Goal: Task Accomplishment & Management: Complete application form

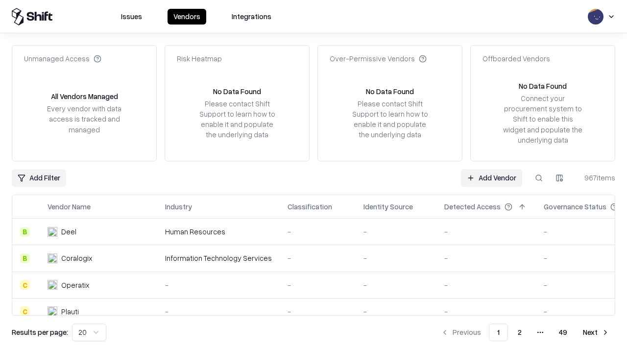
click at [491, 177] on link "Add Vendor" at bounding box center [491, 178] width 61 height 18
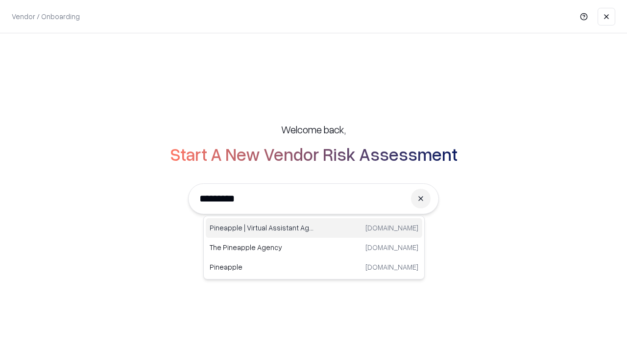
click at [314, 228] on div "Pineapple | Virtual Assistant Agency [DOMAIN_NAME]" at bounding box center [314, 228] width 217 height 20
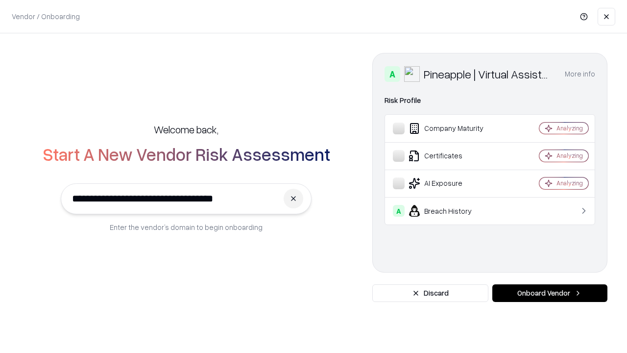
type input "**********"
click at [550, 293] on button "Onboard Vendor" at bounding box center [549, 293] width 115 height 18
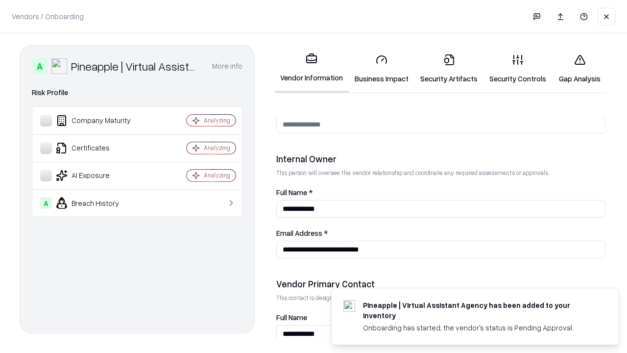
scroll to position [508, 0]
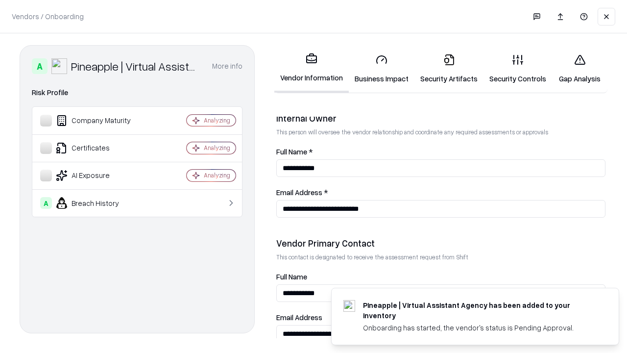
click at [449, 69] on link "Security Artifacts" at bounding box center [449, 69] width 69 height 46
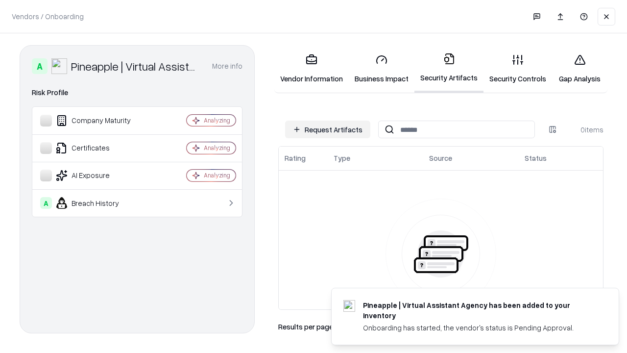
click at [328, 129] on button "Request Artifacts" at bounding box center [327, 130] width 85 height 18
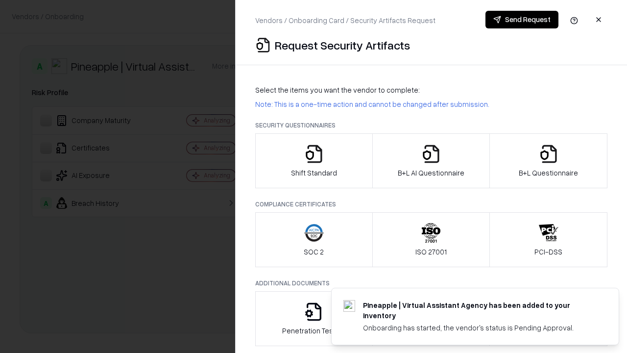
click at [548, 161] on icon "button" at bounding box center [549, 154] width 20 height 20
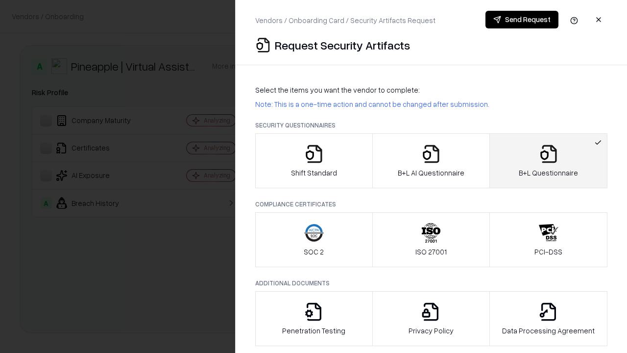
click at [431, 161] on icon "button" at bounding box center [431, 154] width 20 height 20
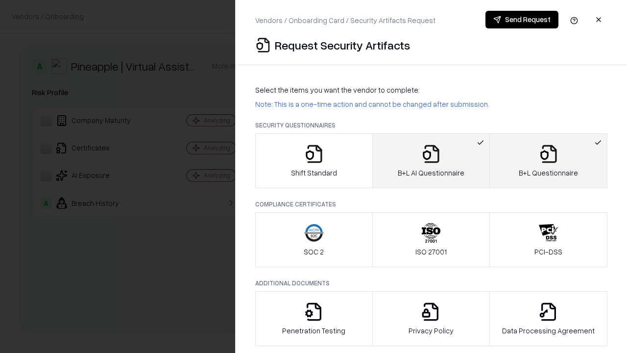
click at [522, 20] on button "Send Request" at bounding box center [522, 20] width 73 height 18
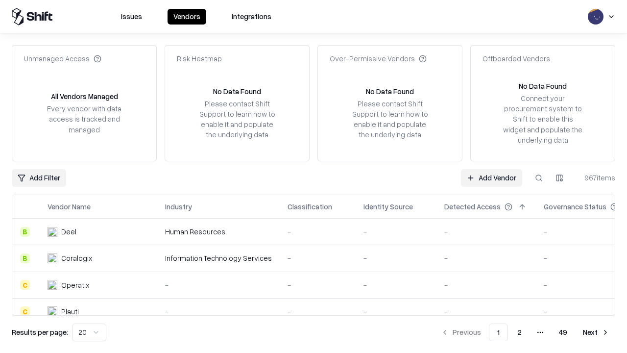
click at [539, 177] on button at bounding box center [539, 178] width 18 height 18
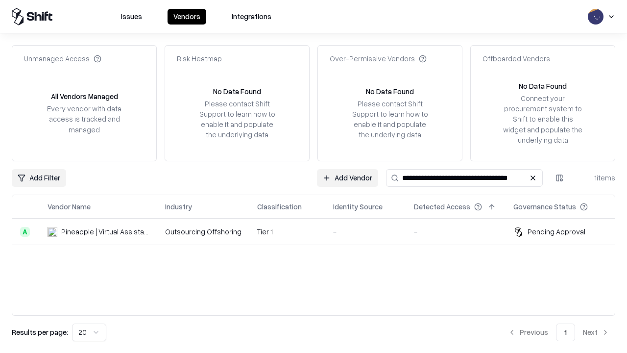
type input "**********"
click at [319, 231] on td "Tier 1" at bounding box center [287, 232] width 76 height 26
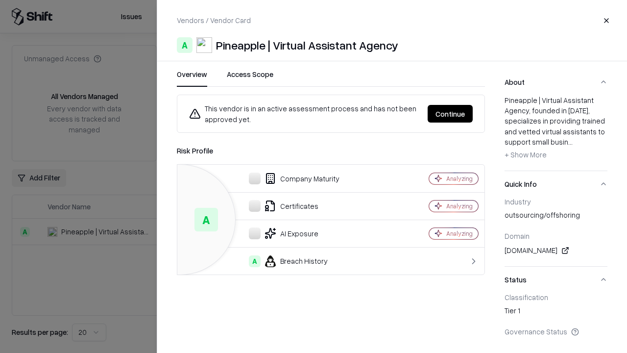
click at [450, 114] on button "Continue" at bounding box center [450, 114] width 45 height 18
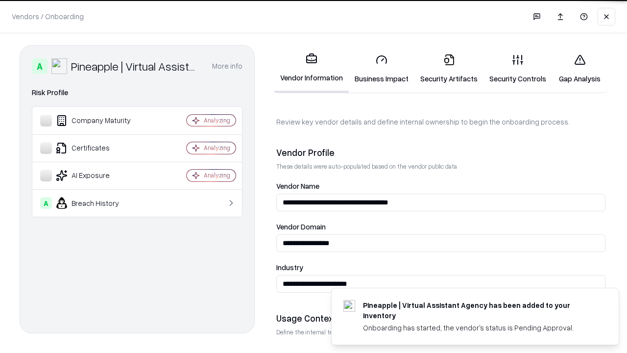
click at [449, 69] on link "Security Artifacts" at bounding box center [449, 69] width 69 height 46
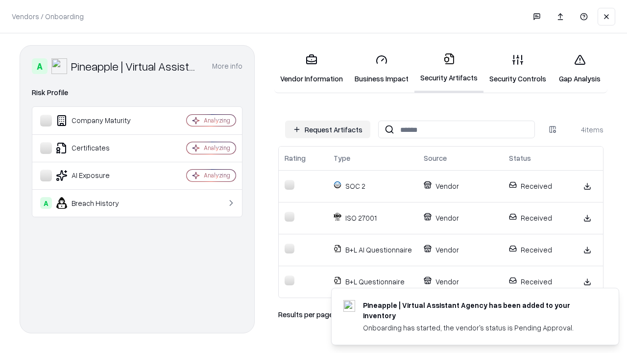
click at [580, 69] on link "Gap Analysis" at bounding box center [579, 69] width 55 height 46
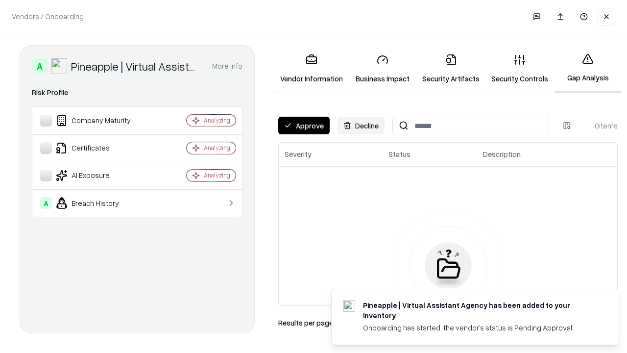
click at [304, 125] on button "Approve" at bounding box center [303, 126] width 51 height 18
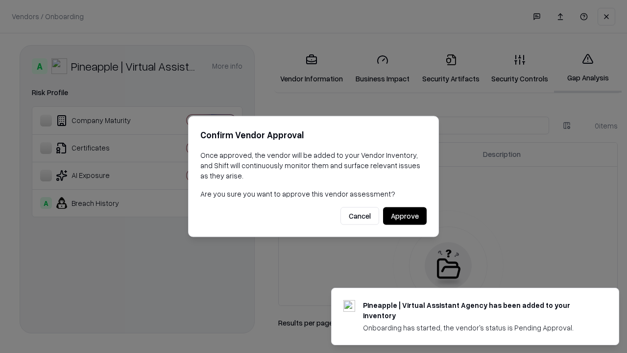
click at [405, 216] on button "Approve" at bounding box center [405, 216] width 44 height 18
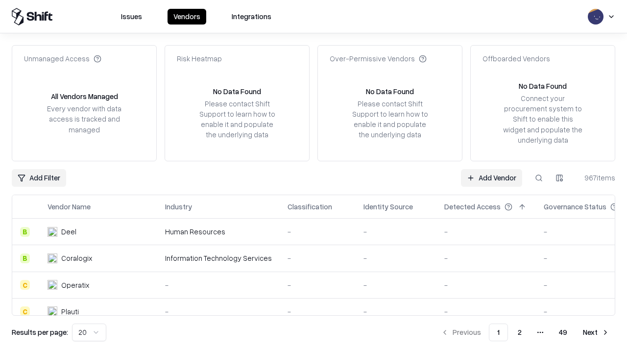
type input "**********"
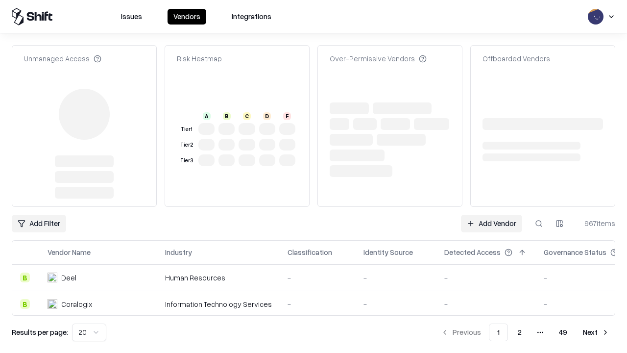
click at [491, 215] on link "Add Vendor" at bounding box center [491, 224] width 61 height 18
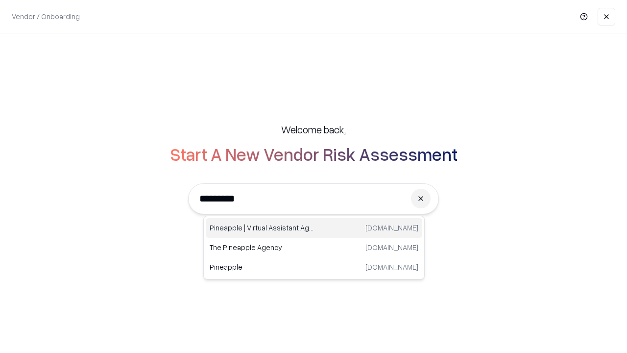
click at [314, 228] on div "Pineapple | Virtual Assistant Agency [DOMAIN_NAME]" at bounding box center [314, 228] width 217 height 20
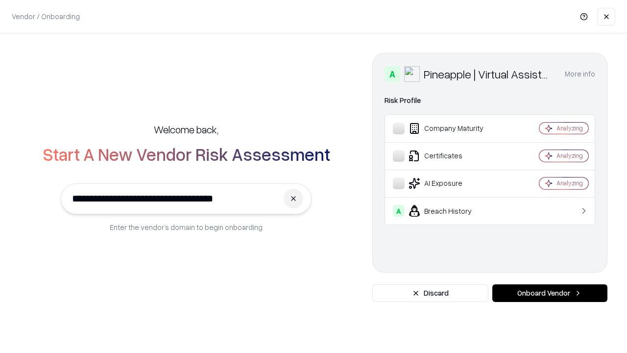
type input "**********"
click at [550, 293] on button "Onboard Vendor" at bounding box center [549, 293] width 115 height 18
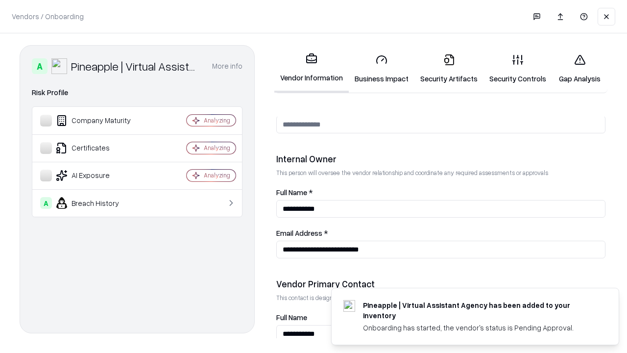
scroll to position [508, 0]
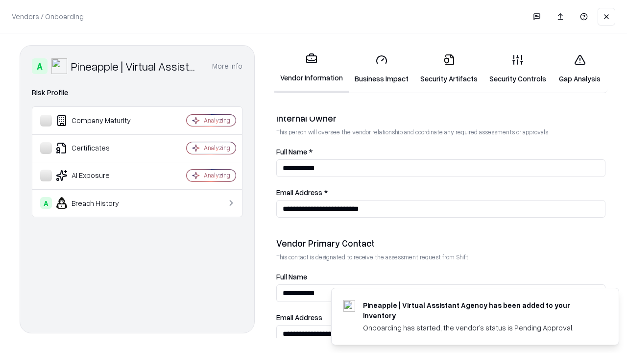
click at [580, 69] on link "Gap Analysis" at bounding box center [579, 69] width 55 height 46
